Goal: Task Accomplishment & Management: Manage account settings

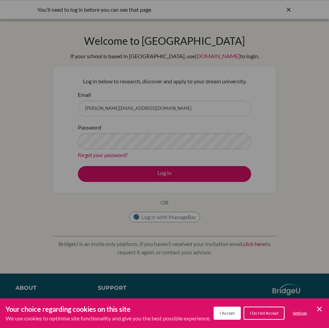
click at [287, 9] on div "Cookie Preferences" at bounding box center [164, 164] width 329 height 328
click at [216, 307] on button "I Accept" at bounding box center [227, 313] width 27 height 13
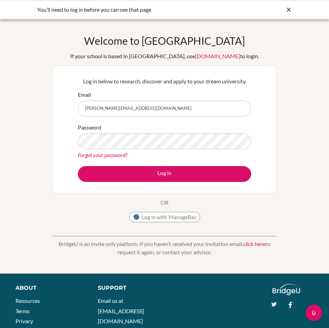
click at [287, 8] on icon at bounding box center [288, 9] width 7 height 7
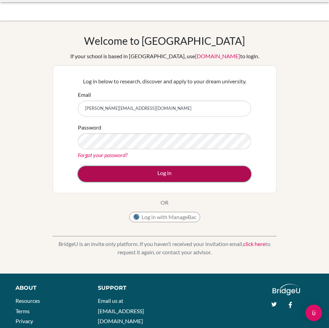
click at [121, 173] on button "Log in" at bounding box center [164, 174] width 173 height 16
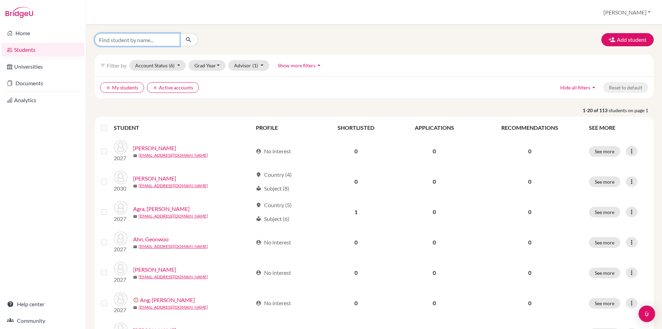
click at [146, 40] on input "Find student by name..." at bounding box center [137, 39] width 86 height 13
type input "riley"
click at [190, 38] on icon "submit" at bounding box center [188, 39] width 7 height 7
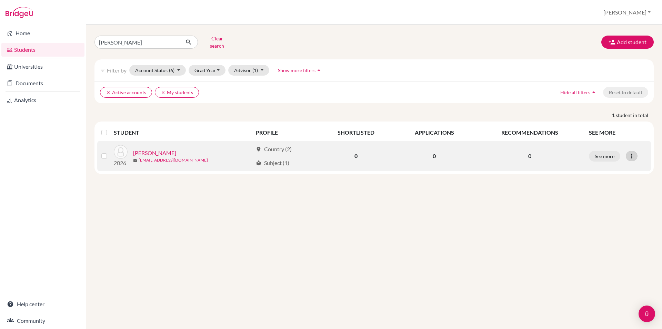
click at [628, 152] on icon at bounding box center [631, 155] width 7 height 7
click at [607, 187] on button "Reset Password" at bounding box center [601, 192] width 54 height 11
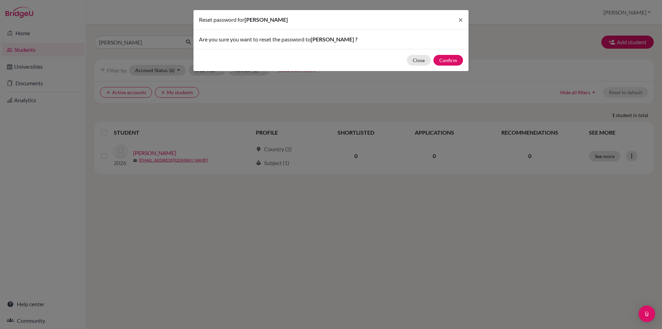
click at [324, 47] on div "Are you sure you want to reset the password to Rhean Riley De Guzman ?" at bounding box center [330, 39] width 275 height 19
click at [455, 60] on button "Confirm" at bounding box center [448, 60] width 30 height 11
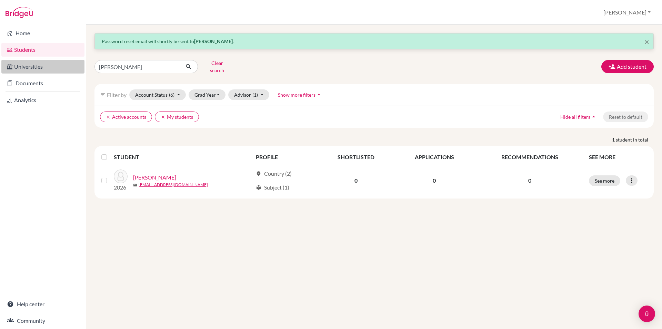
click at [47, 69] on link "Universities" at bounding box center [42, 67] width 83 height 14
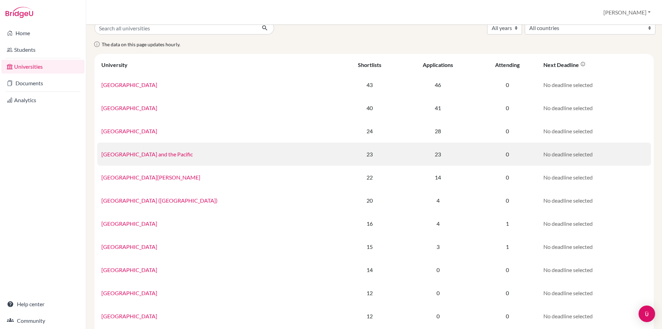
scroll to position [69, 0]
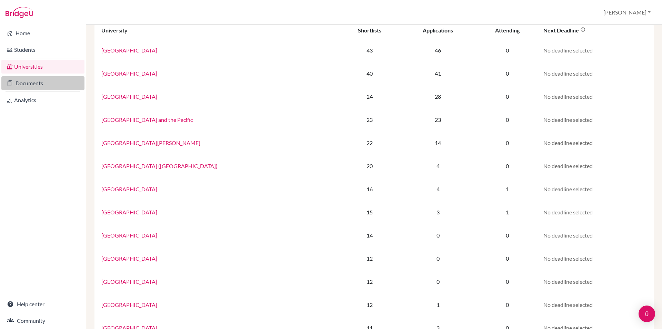
click at [19, 81] on link "Documents" at bounding box center [42, 83] width 83 height 14
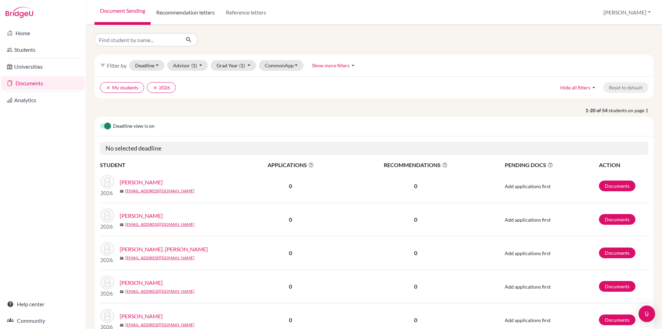
click at [182, 11] on link "Recommendation letters" at bounding box center [186, 12] width 70 height 25
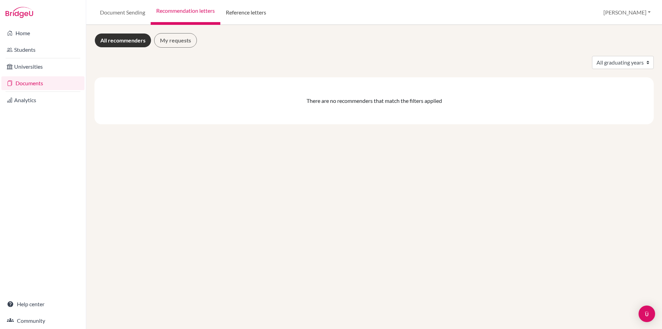
click at [248, 10] on link "Reference letters" at bounding box center [245, 12] width 51 height 25
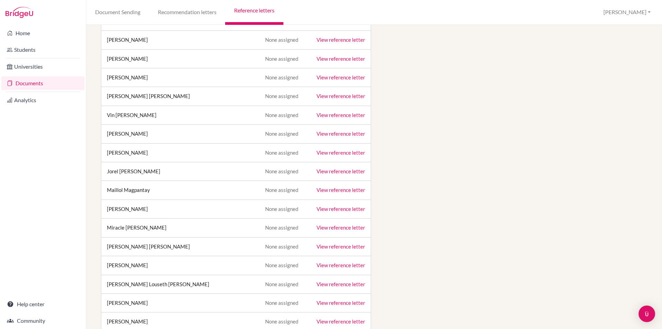
scroll to position [1034, 0]
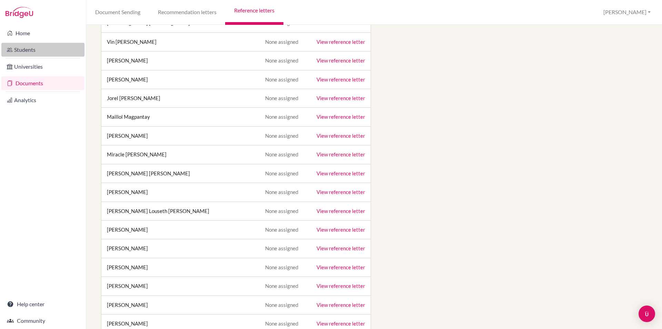
click at [41, 49] on link "Students" at bounding box center [42, 50] width 83 height 14
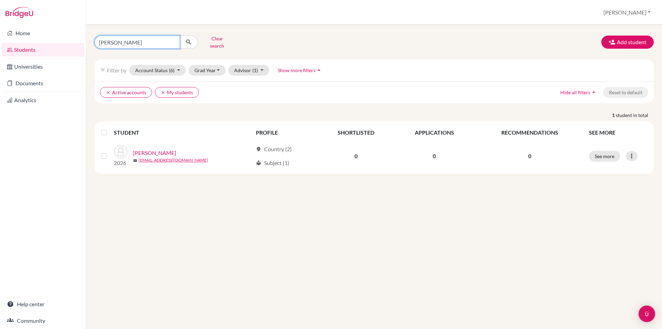
click at [173, 39] on input "[PERSON_NAME]" at bounding box center [137, 42] width 86 height 13
click at [221, 39] on button "Clear search" at bounding box center [217, 42] width 38 height 18
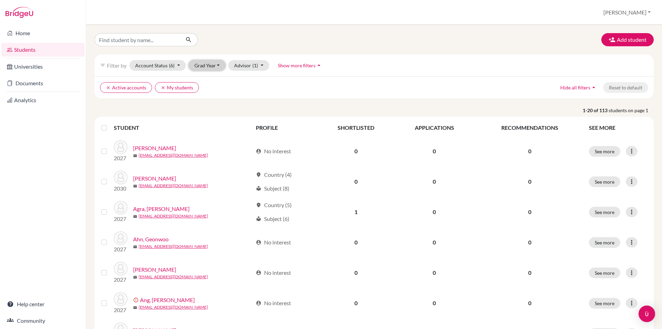
click at [214, 66] on button "Grad Year" at bounding box center [207, 65] width 37 height 11
click at [210, 114] on span "2026" at bounding box center [203, 113] width 12 height 8
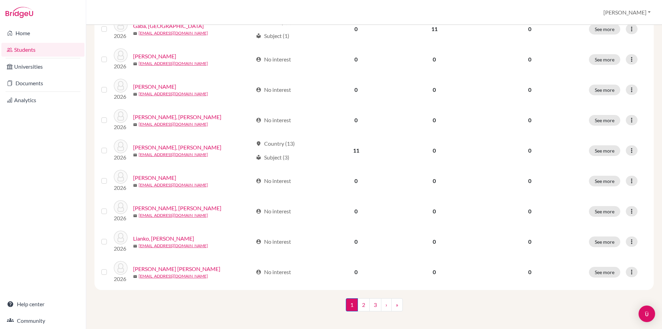
scroll to position [460, 0]
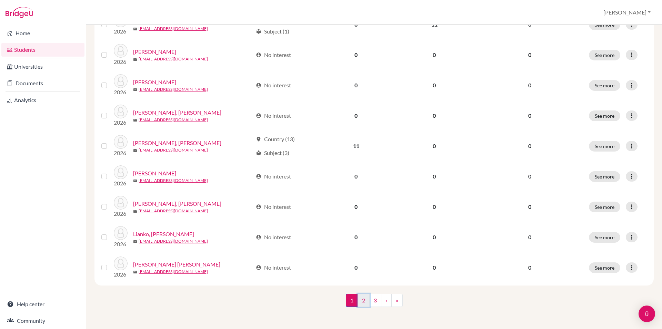
click at [360, 301] on link "2" at bounding box center [364, 299] width 12 height 13
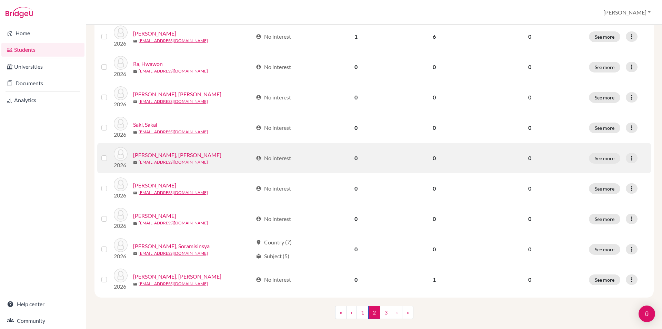
scroll to position [460, 0]
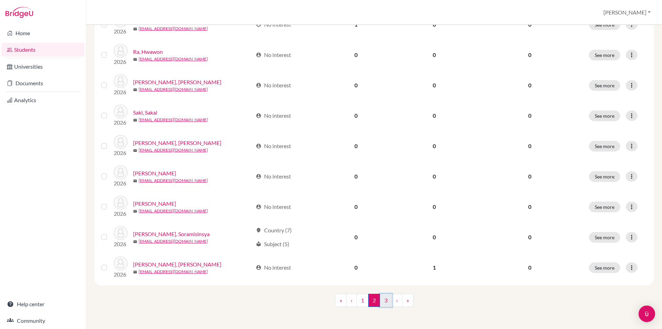
click at [385, 296] on link "3" at bounding box center [386, 299] width 12 height 13
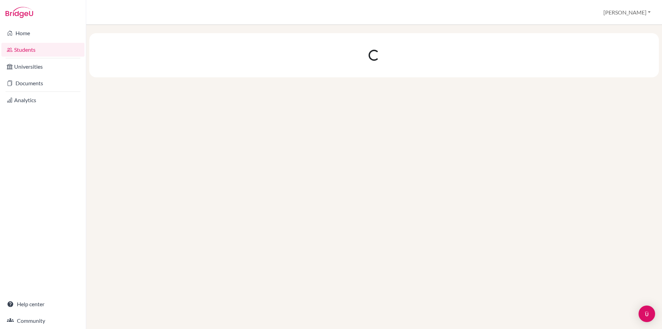
scroll to position [0, 0]
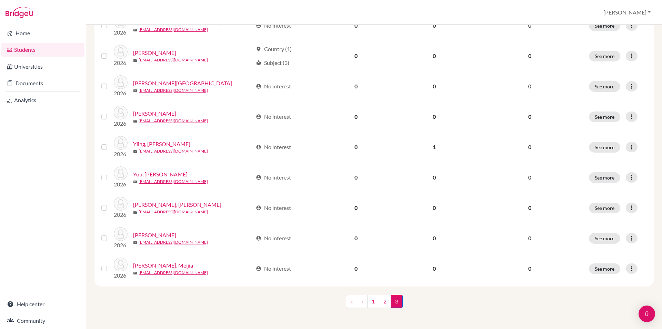
scroll to position [278, 0]
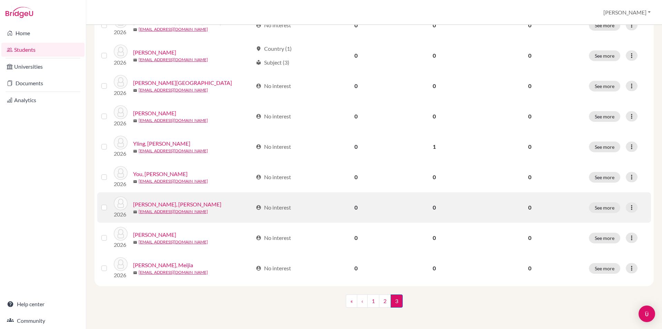
click at [165, 203] on link "Yu, Chase Rylee" at bounding box center [177, 204] width 88 height 8
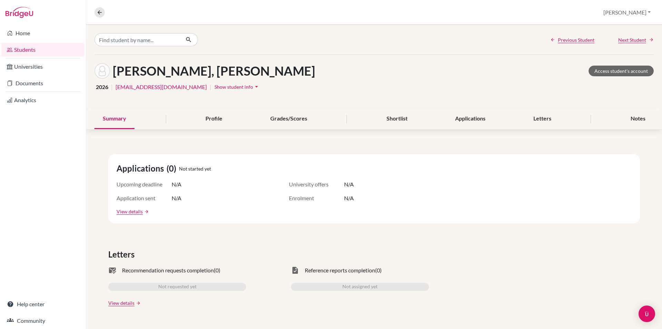
click at [25, 47] on link "Students" at bounding box center [42, 50] width 83 height 14
